Goal: Transaction & Acquisition: Purchase product/service

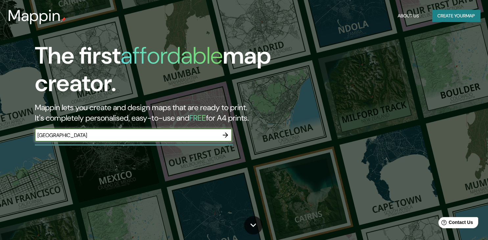
type input "[GEOGRAPHIC_DATA]"
click at [225, 134] on icon "button" at bounding box center [225, 135] width 8 height 8
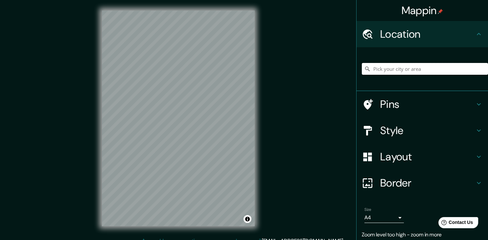
click at [382, 71] on input "Pick your city or area" at bounding box center [425, 69] width 126 height 12
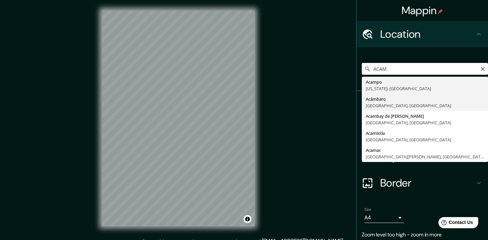
type input "Acámbaro, [GEOGRAPHIC_DATA], [GEOGRAPHIC_DATA]"
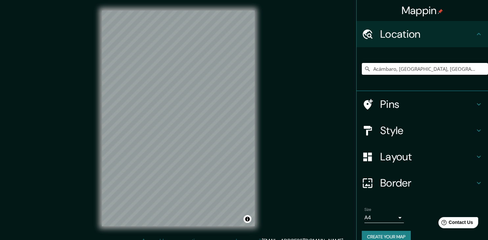
click at [476, 103] on icon at bounding box center [479, 105] width 8 height 8
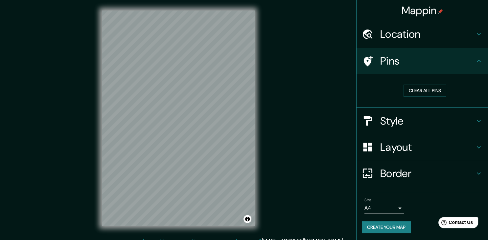
click at [473, 123] on h4 "Style" at bounding box center [427, 121] width 95 height 13
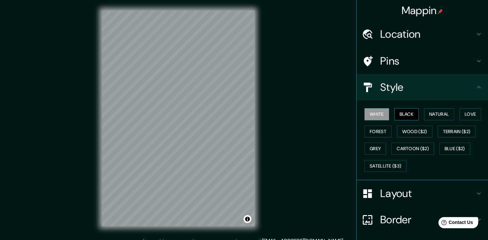
click at [407, 117] on button "Black" at bounding box center [406, 114] width 25 height 12
click at [419, 133] on button "Wood ($2)" at bounding box center [414, 132] width 35 height 12
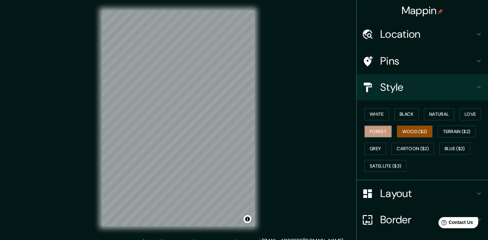
click at [382, 134] on button "Forest" at bounding box center [377, 132] width 27 height 12
click at [395, 163] on button "Satellite ($3)" at bounding box center [385, 166] width 42 height 12
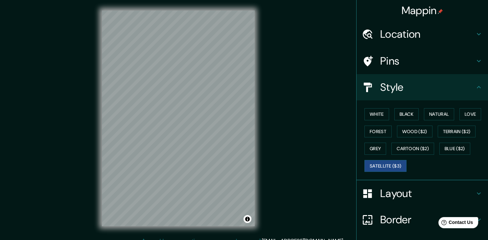
click at [285, 145] on div "Mappin Location [GEOGRAPHIC_DATA], [GEOGRAPHIC_DATA], [GEOGRAPHIC_DATA] Pins St…" at bounding box center [244, 124] width 488 height 248
click at [379, 112] on button "White" at bounding box center [376, 114] width 25 height 12
click at [404, 194] on h4 "Layout" at bounding box center [427, 193] width 95 height 13
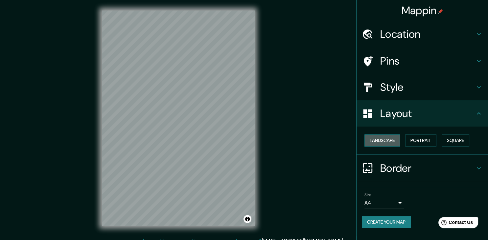
click at [392, 140] on button "Landscape" at bounding box center [381, 141] width 35 height 12
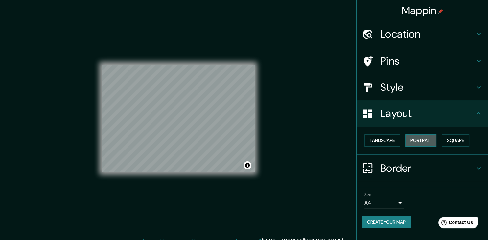
click at [434, 144] on button "Portrait" at bounding box center [420, 141] width 31 height 12
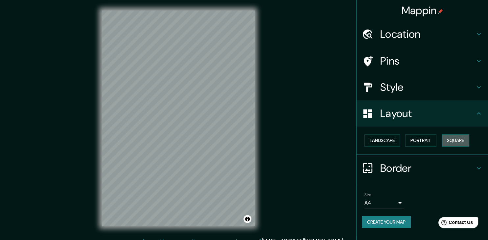
click at [466, 142] on button "Square" at bounding box center [456, 141] width 28 height 12
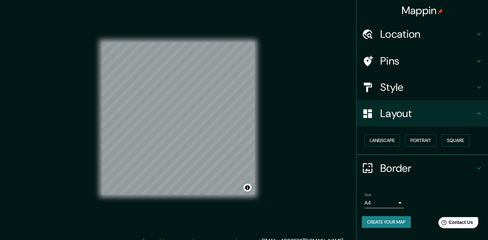
click at [387, 54] on div "Pins" at bounding box center [421, 61] width 131 height 26
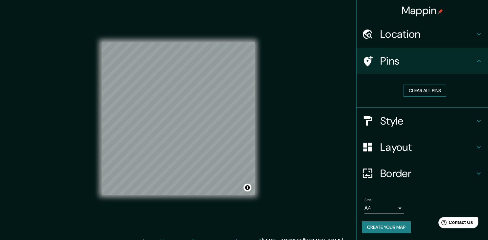
click at [428, 90] on button "Clear all pins" at bounding box center [424, 91] width 43 height 12
click at [438, 40] on h4 "Location" at bounding box center [427, 34] width 95 height 13
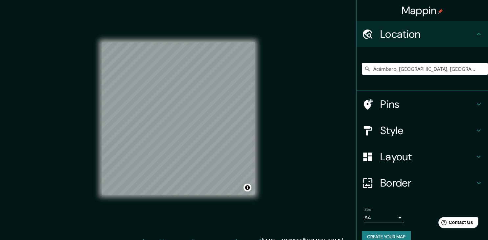
click at [413, 137] on h4 "Style" at bounding box center [427, 130] width 95 height 13
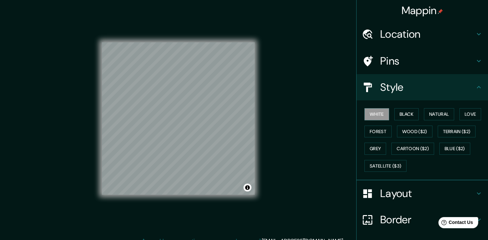
click at [399, 107] on div "White Black Natural Love Forest Wood ($2) Terrain ($2) Grey Cartoon ($2) Blue (…" at bounding box center [425, 140] width 126 height 69
click at [373, 151] on button "Grey" at bounding box center [375, 149] width 22 height 12
click at [374, 116] on button "White" at bounding box center [376, 114] width 25 height 12
click at [433, 113] on button "Natural" at bounding box center [439, 114] width 30 height 12
click at [472, 112] on button "Love" at bounding box center [470, 114] width 22 height 12
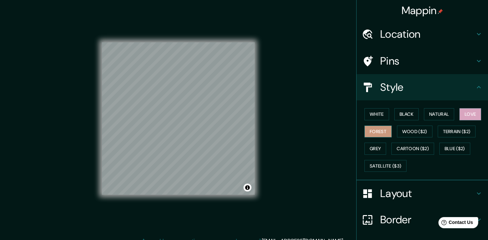
click at [380, 135] on button "Forest" at bounding box center [377, 132] width 27 height 12
click at [420, 133] on button "Wood ($2)" at bounding box center [414, 132] width 35 height 12
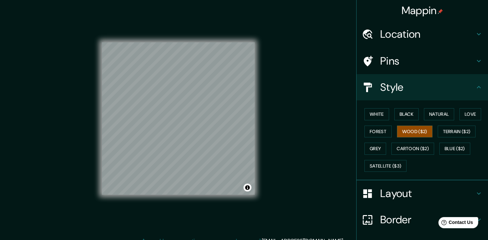
click at [479, 137] on div "White Black Natural Love Forest Wood ($2) Terrain ($2) Grey Cartoon ($2) Blue (…" at bounding box center [425, 140] width 126 height 69
click at [459, 130] on button "Terrain ($2)" at bounding box center [457, 132] width 38 height 12
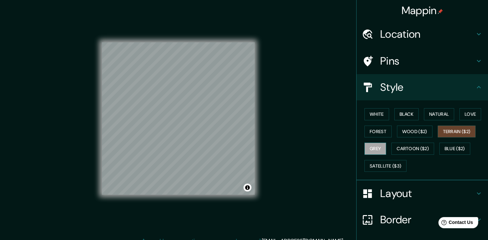
click at [371, 154] on button "Grey" at bounding box center [375, 149] width 22 height 12
click at [452, 132] on button "Terrain ($2)" at bounding box center [457, 132] width 38 height 12
click at [419, 145] on button "Cartoon ($2)" at bounding box center [412, 149] width 43 height 12
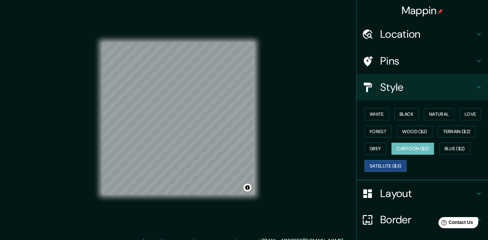
click at [395, 168] on button "Satellite ($3)" at bounding box center [385, 166] width 42 height 12
click at [374, 118] on button "White" at bounding box center [376, 114] width 25 height 12
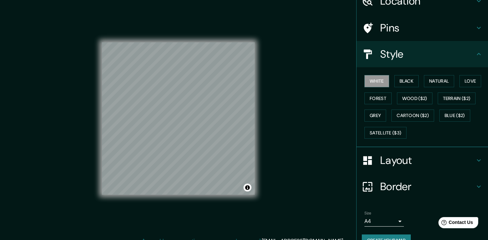
scroll to position [47, 0]
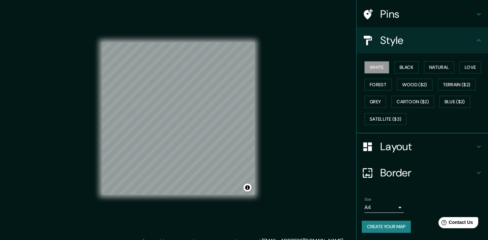
click at [395, 209] on body "Mappin Location [GEOGRAPHIC_DATA], [GEOGRAPHIC_DATA], [GEOGRAPHIC_DATA] Pins St…" at bounding box center [244, 120] width 488 height 240
click at [426, 201] on div at bounding box center [244, 120] width 488 height 240
click at [404, 226] on button "Create your map" at bounding box center [386, 227] width 49 height 12
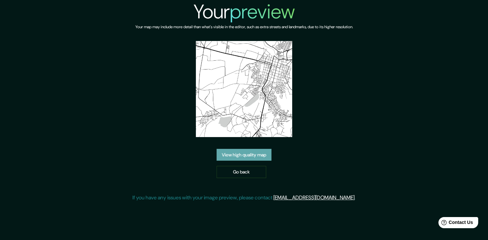
click at [267, 154] on link "View high quality map" at bounding box center [244, 155] width 55 height 12
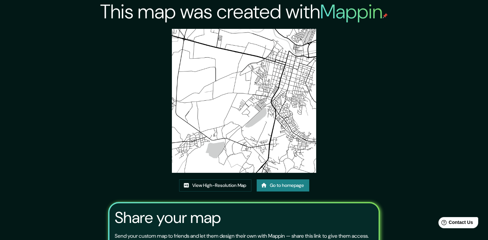
click at [250, 125] on img at bounding box center [244, 101] width 144 height 144
